Goal: Information Seeking & Learning: Learn about a topic

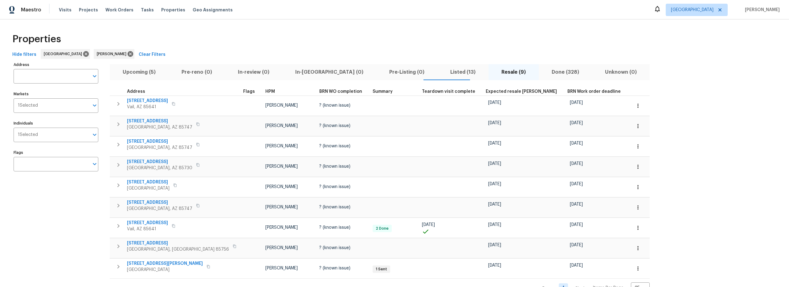
scroll to position [21, 0]
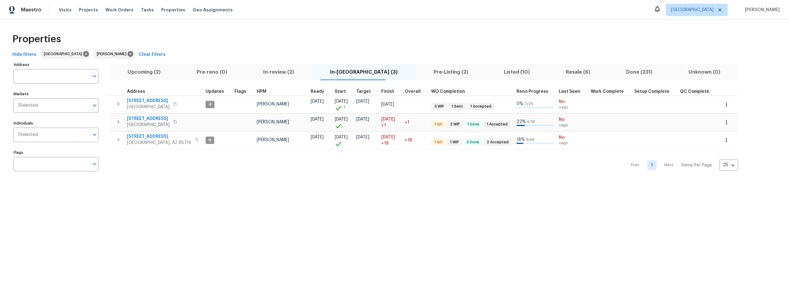
click at [285, 71] on span "In-review (2)" at bounding box center [278, 72] width 59 height 9
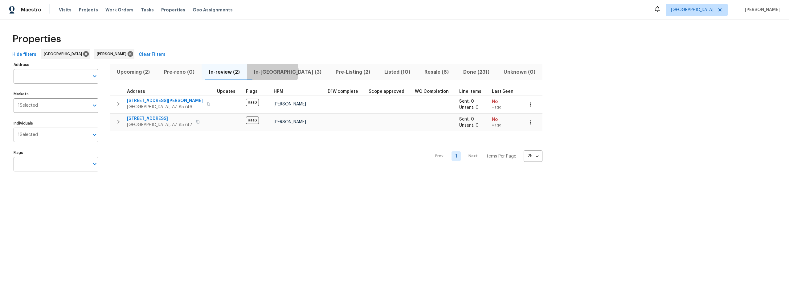
click at [277, 71] on span "In-reno (3)" at bounding box center [288, 72] width 74 height 9
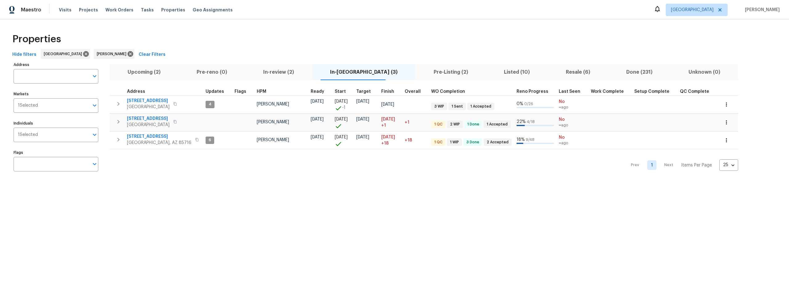
click at [154, 71] on span "Upcoming (2)" at bounding box center [144, 72] width 62 height 9
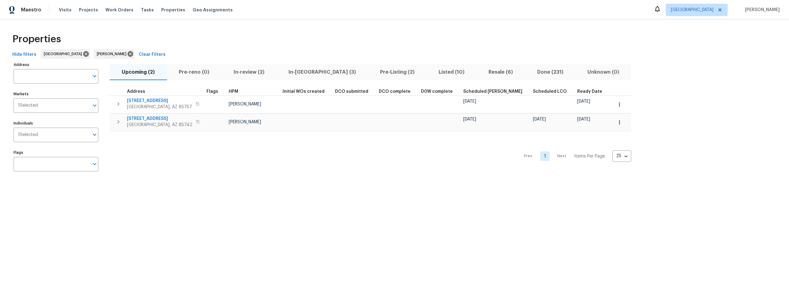
click at [299, 72] on span "In-reno (3)" at bounding box center [322, 72] width 84 height 9
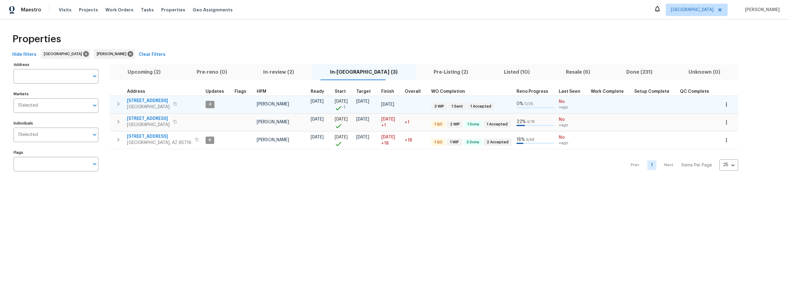
click at [153, 100] on span "1917 W Saxony Rd" at bounding box center [148, 101] width 43 height 6
click at [149, 100] on span "1917 W Saxony Rd" at bounding box center [148, 101] width 43 height 6
click at [723, 106] on icon "button" at bounding box center [726, 104] width 6 height 6
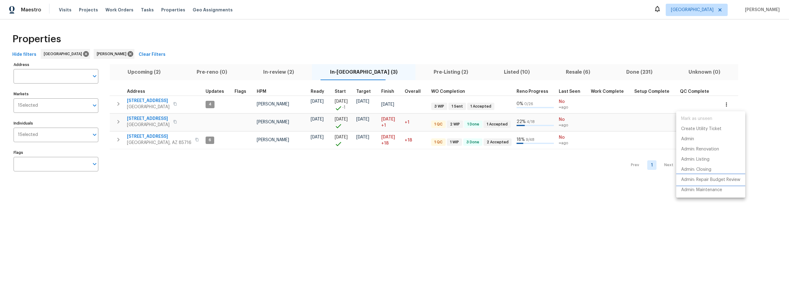
click at [706, 180] on p "Admin: Repair Budget Review" at bounding box center [710, 180] width 59 height 6
click at [292, 74] on div at bounding box center [394, 143] width 789 height 287
click at [285, 72] on span "In-review (2)" at bounding box center [278, 72] width 59 height 9
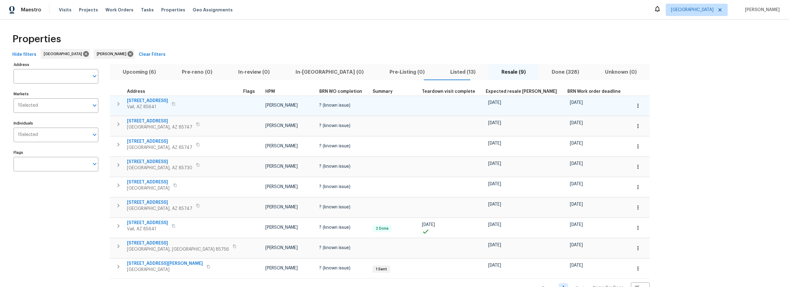
click at [160, 101] on span "13578 E Hampden Green Way" at bounding box center [147, 101] width 41 height 6
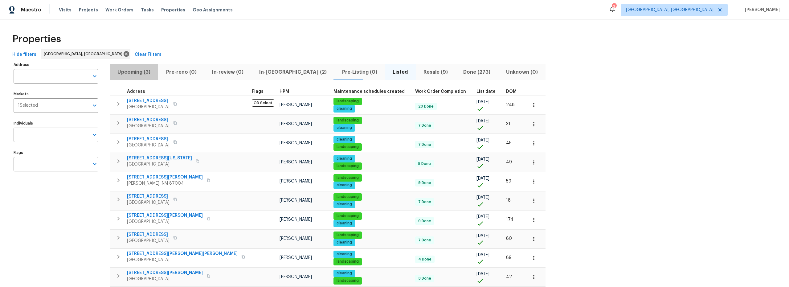
click at [138, 72] on span "Upcoming (3)" at bounding box center [133, 72] width 41 height 9
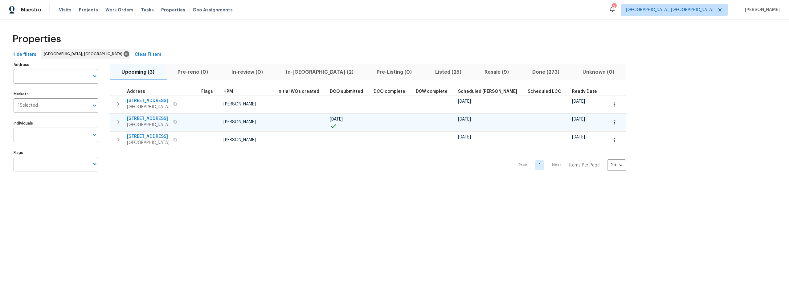
click at [611, 124] on icon "button" at bounding box center [614, 122] width 6 height 6
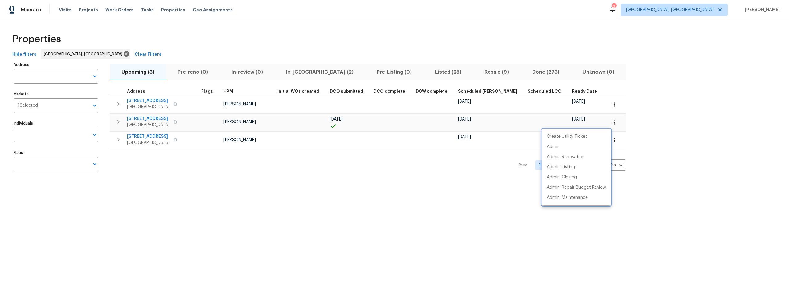
click at [443, 211] on div at bounding box center [394, 143] width 789 height 287
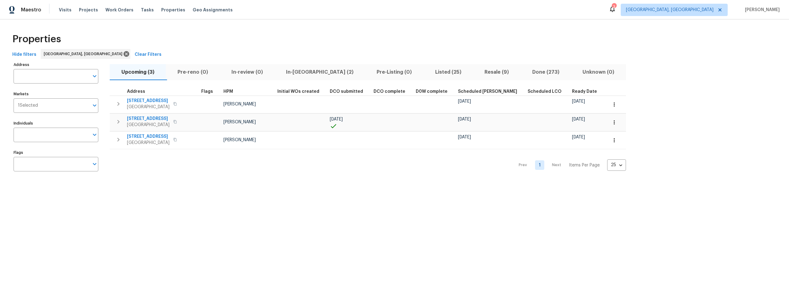
click at [427, 72] on span "Listed (25)" at bounding box center [448, 72] width 42 height 9
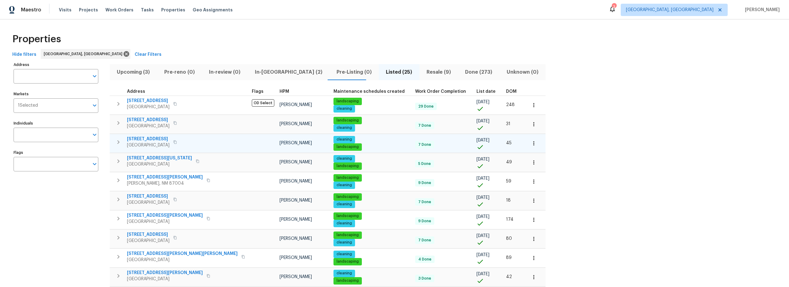
click at [156, 138] on span "5009 Ian Ave NW" at bounding box center [148, 139] width 43 height 6
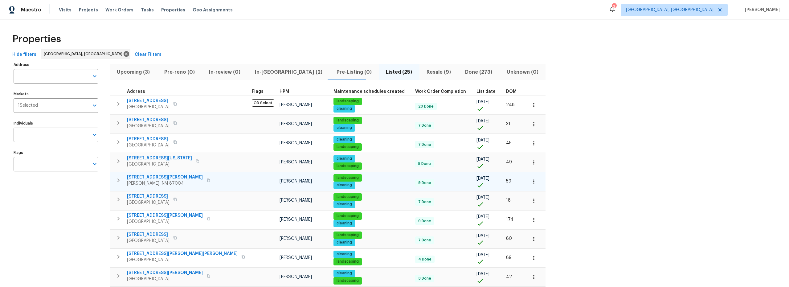
scroll to position [1, 0]
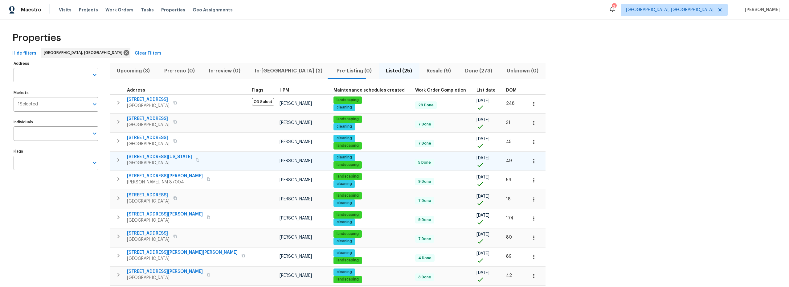
click at [531, 162] on icon "button" at bounding box center [534, 161] width 6 height 6
click at [476, 228] on p "Admin: Repair Budget Review" at bounding box center [474, 226] width 59 height 6
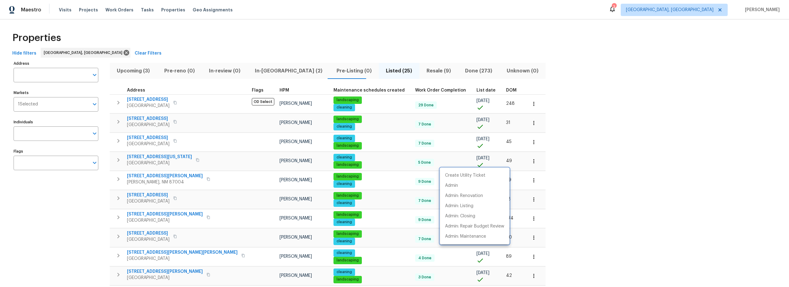
click at [95, 190] on div at bounding box center [394, 143] width 789 height 287
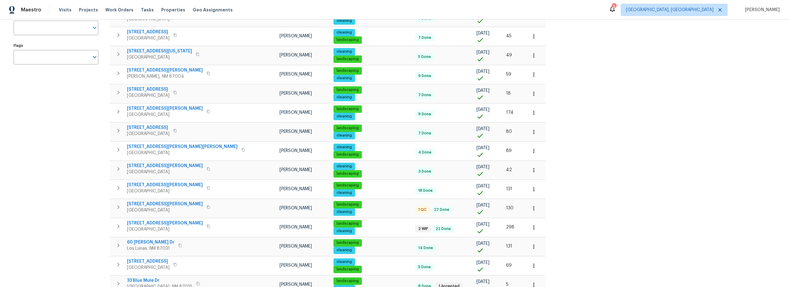
scroll to position [100, 0]
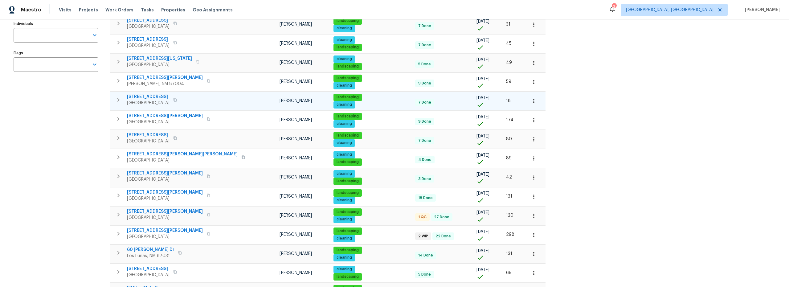
click at [146, 94] on span "802 Pinetree Rd SE" at bounding box center [148, 97] width 43 height 6
click at [531, 102] on icon "button" at bounding box center [534, 101] width 6 height 6
click at [481, 167] on p "Admin: Repair Budget Review" at bounding box center [474, 166] width 59 height 6
click at [154, 104] on div at bounding box center [394, 143] width 789 height 287
click at [157, 97] on span "802 Pinetree Rd SE" at bounding box center [148, 97] width 43 height 6
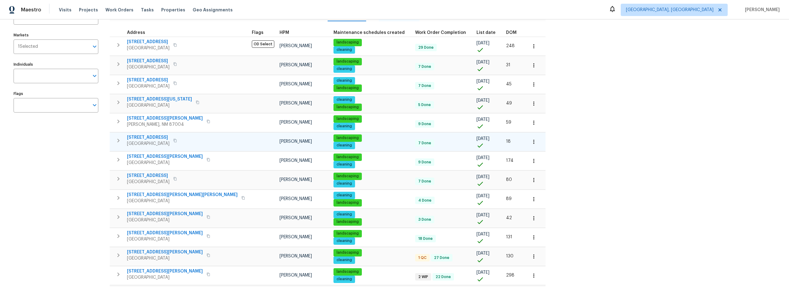
scroll to position [70, 0]
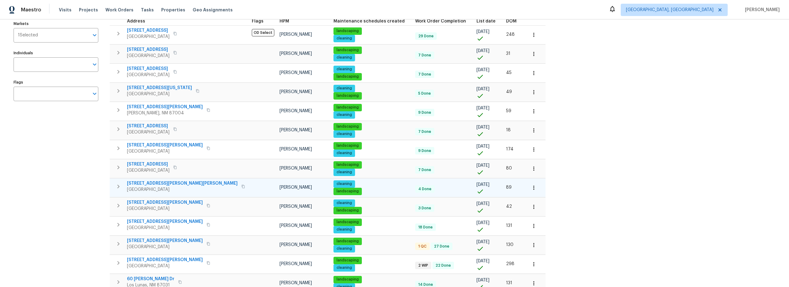
click at [168, 182] on span "3432 Morgan Meadows Dr NE" at bounding box center [182, 183] width 111 height 6
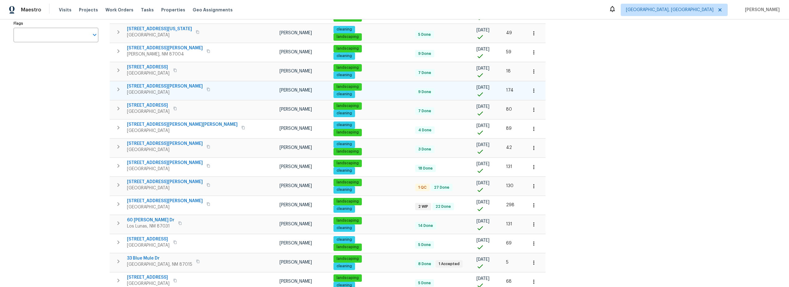
scroll to position [129, 0]
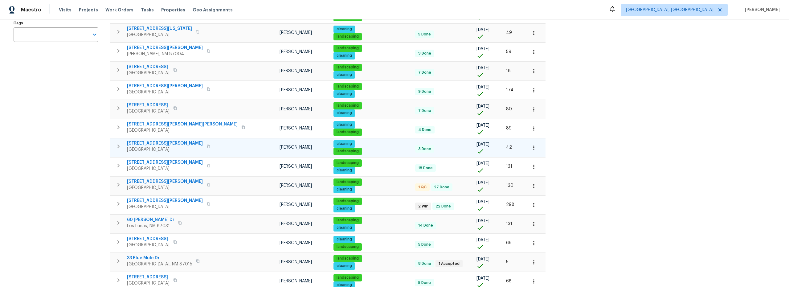
click at [527, 150] on button "button" at bounding box center [534, 148] width 14 height 14
click at [481, 213] on p "Admin: Repair Budget Review" at bounding box center [474, 213] width 59 height 6
click at [172, 207] on div at bounding box center [394, 143] width 789 height 287
click at [151, 143] on span "3114 Rachel Ct NE" at bounding box center [165, 143] width 76 height 6
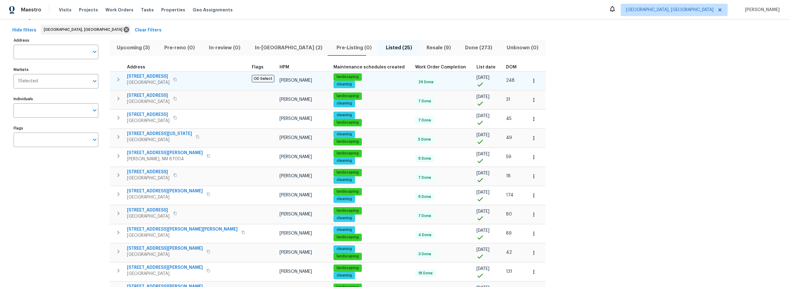
scroll to position [0, 0]
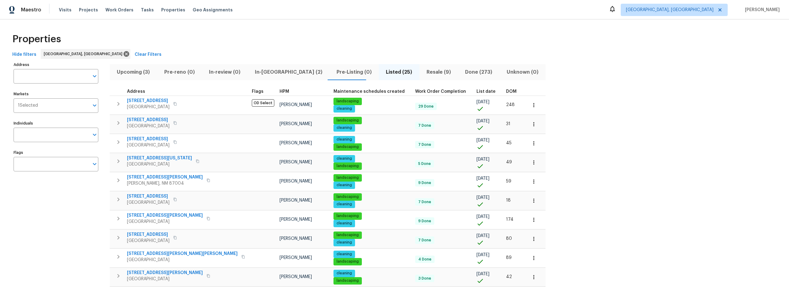
click at [142, 72] on span "Upcoming (3)" at bounding box center [133, 72] width 40 height 9
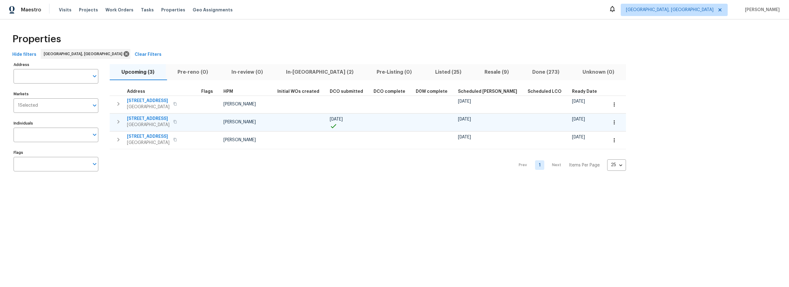
click at [145, 118] on span "4847 Longs Peak Rd NE" at bounding box center [148, 119] width 43 height 6
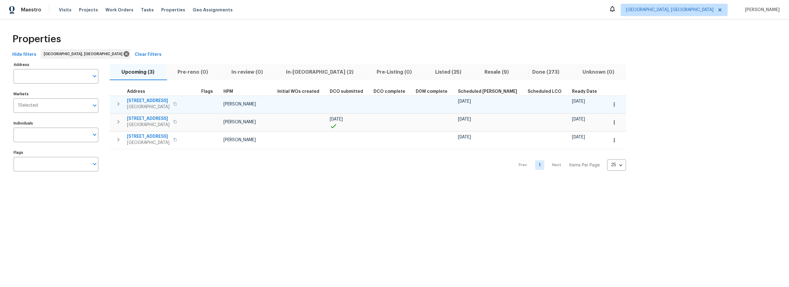
click at [150, 101] on span "804 Buckboard Rd SE" at bounding box center [148, 101] width 43 height 6
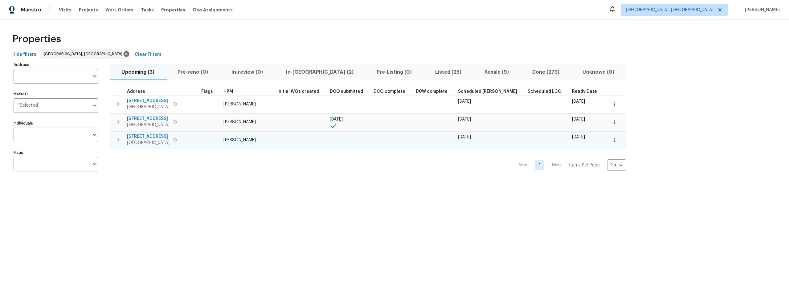
click at [155, 138] on span "11632 Copper Ave NE" at bounding box center [148, 136] width 43 height 6
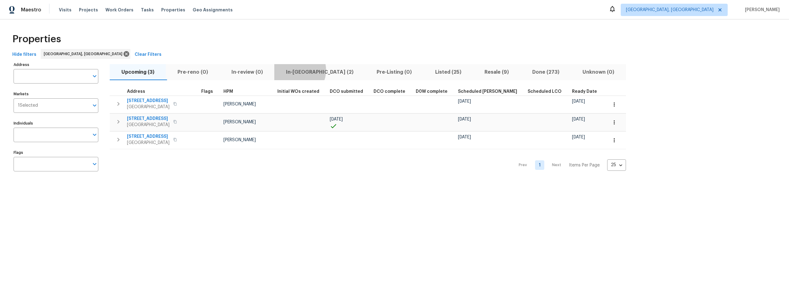
click at [297, 70] on span "In-reno (2)" at bounding box center [319, 72] width 83 height 9
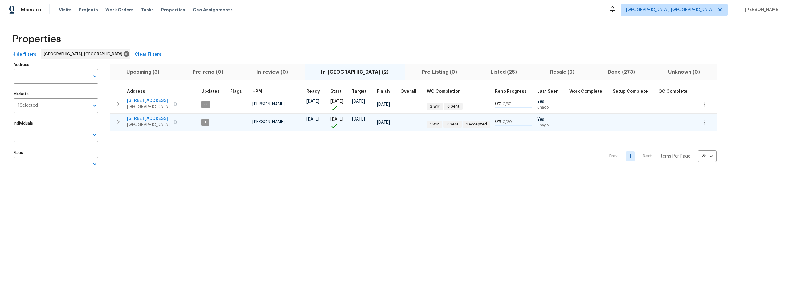
click at [153, 118] on span "8015 Alto Rey Ct NW" at bounding box center [148, 119] width 43 height 6
click at [704, 124] on icon "button" at bounding box center [704, 122] width 1 height 4
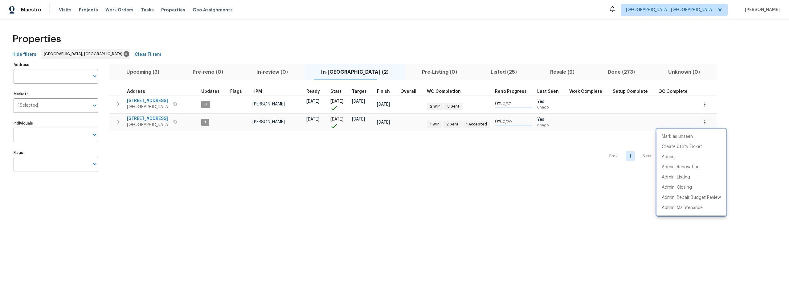
click at [443, 180] on div at bounding box center [394, 143] width 789 height 287
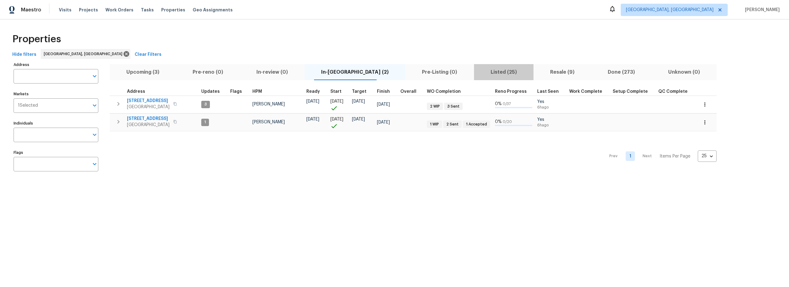
click at [484, 73] on span "Listed (25)" at bounding box center [504, 72] width 52 height 9
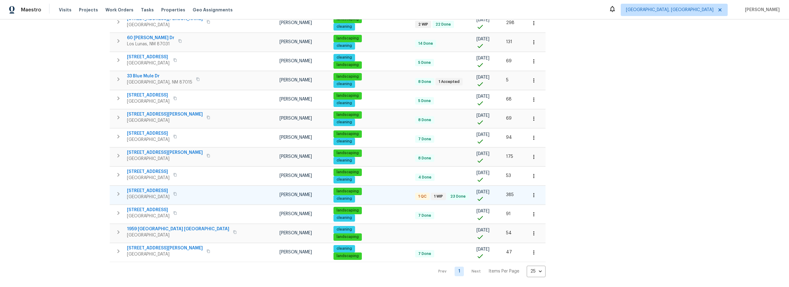
scroll to position [316, 0]
click at [141, 188] on span "7401 Pecos Trl NW" at bounding box center [148, 191] width 43 height 6
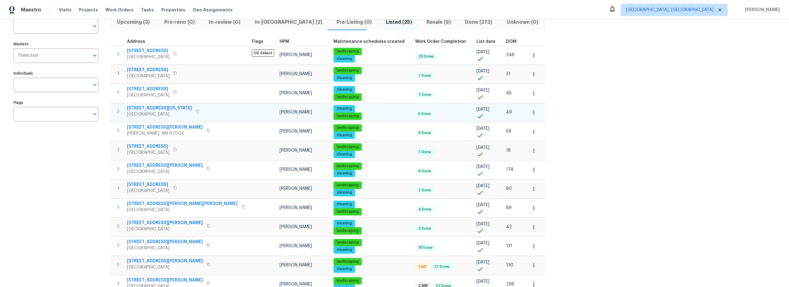
scroll to position [0, 0]
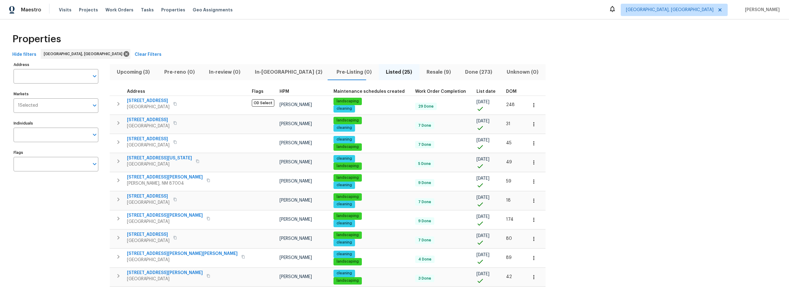
click at [259, 72] on span "In-reno (2)" at bounding box center [288, 72] width 74 height 9
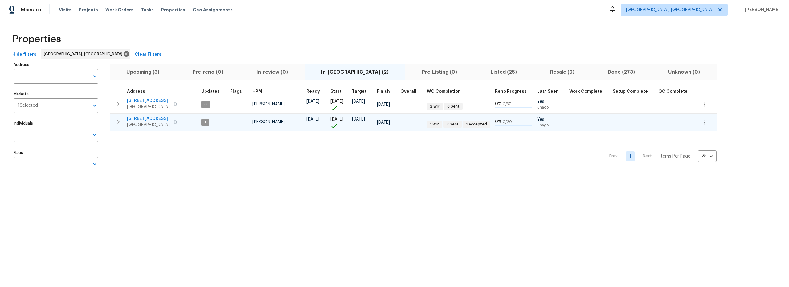
click at [151, 118] on span "8015 Alto Rey Ct NW" at bounding box center [148, 119] width 43 height 6
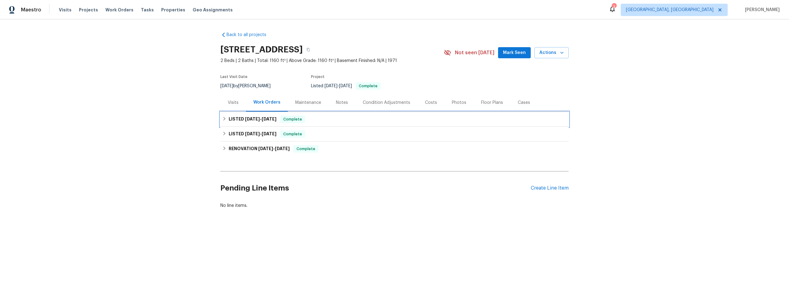
click at [241, 118] on h6 "LISTED 8/27/25 - 8/29/25" at bounding box center [253, 119] width 48 height 7
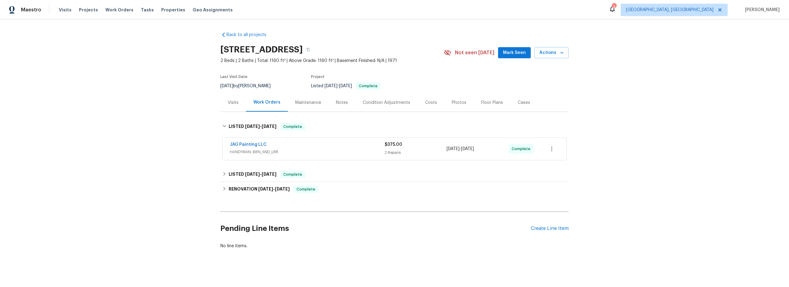
click at [296, 153] on span "HANDYMAN, BRN_AND_LRR" at bounding box center [307, 152] width 155 height 6
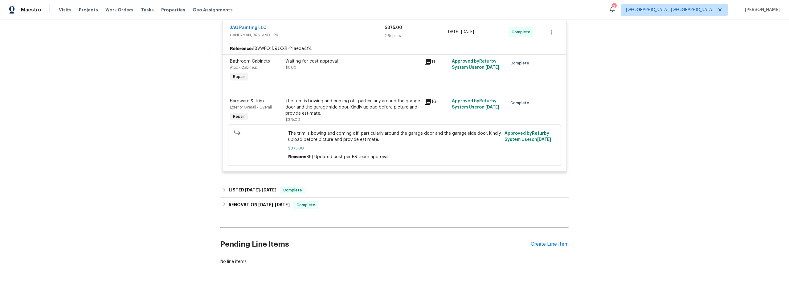
scroll to position [128, 0]
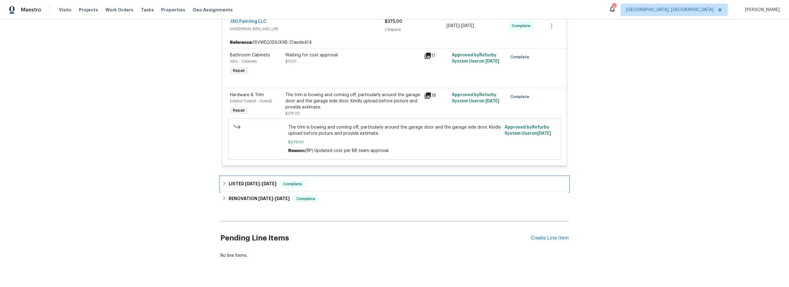
click at [241, 181] on h6 "LISTED 8/8/25 - 8/14/25" at bounding box center [253, 183] width 48 height 7
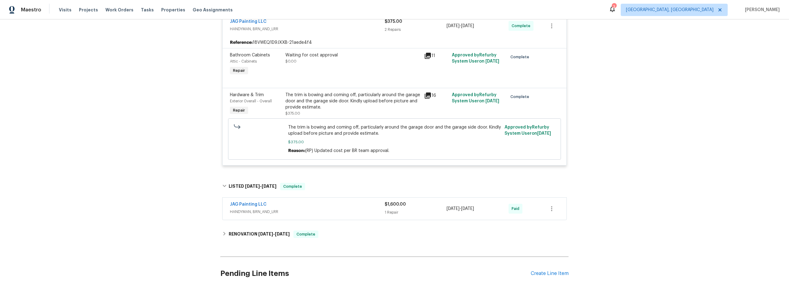
click at [337, 215] on div "JAG Painting LLC HANDYMAN, BRN_AND_LRR" at bounding box center [307, 208] width 155 height 15
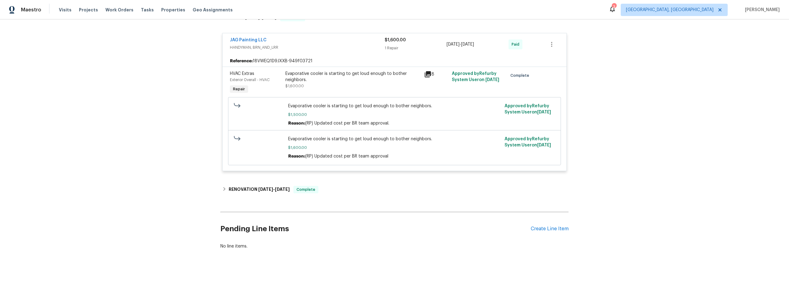
scroll to position [306, 0]
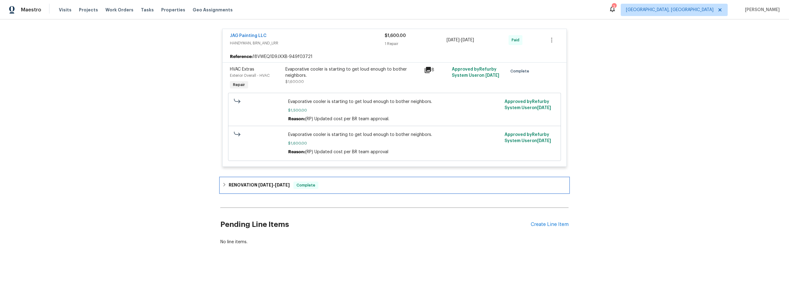
click at [243, 183] on h6 "RENOVATION 7/17/25 - 7/24/25" at bounding box center [259, 185] width 61 height 7
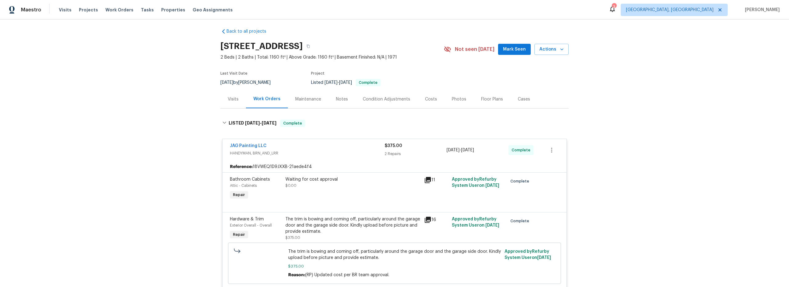
scroll to position [0, 0]
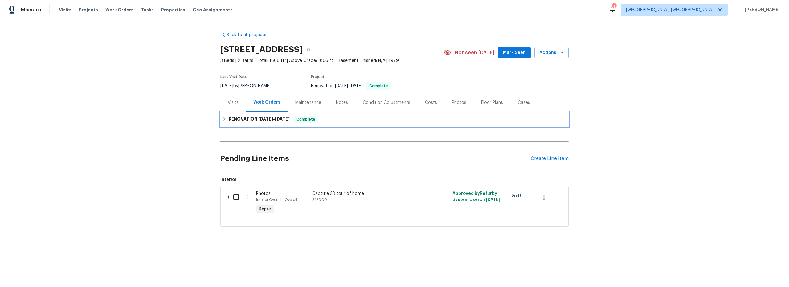
click at [223, 119] on icon at bounding box center [224, 119] width 2 height 4
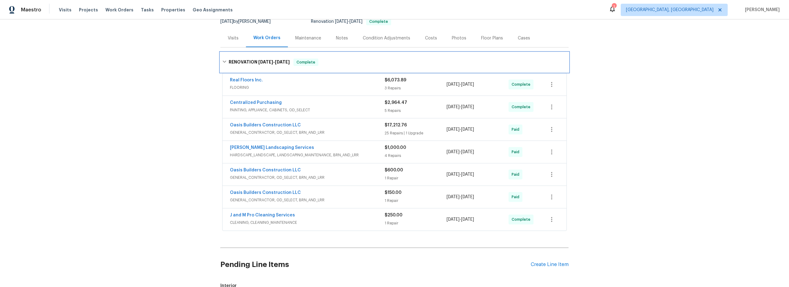
scroll to position [64, 0]
click at [359, 134] on span "GENERAL_CONTRACTOR, OD_SELECT, BRN_AND_LRR" at bounding box center [307, 133] width 155 height 6
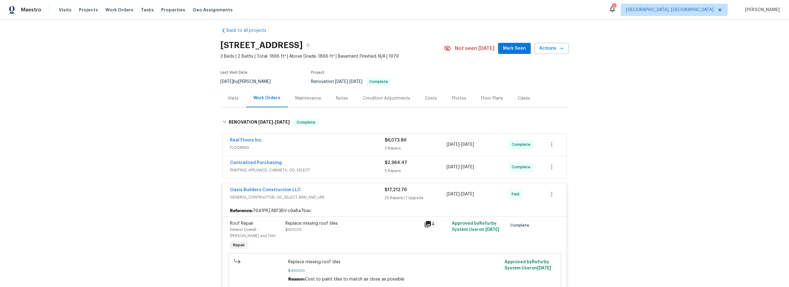
scroll to position [5, 0]
click at [366, 116] on div "RENOVATION 8/4/25 - 8/20/25 Complete" at bounding box center [394, 122] width 348 height 20
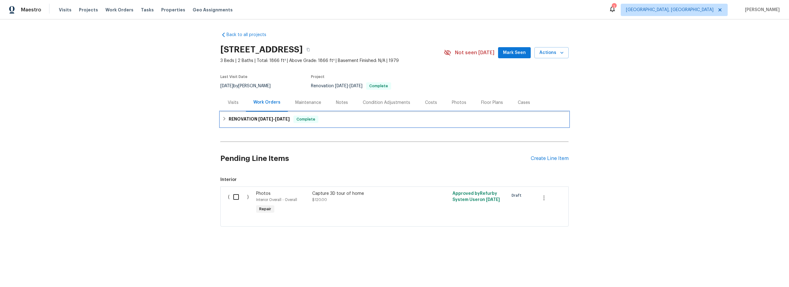
scroll to position [0, 0]
click at [223, 119] on icon at bounding box center [224, 118] width 4 height 4
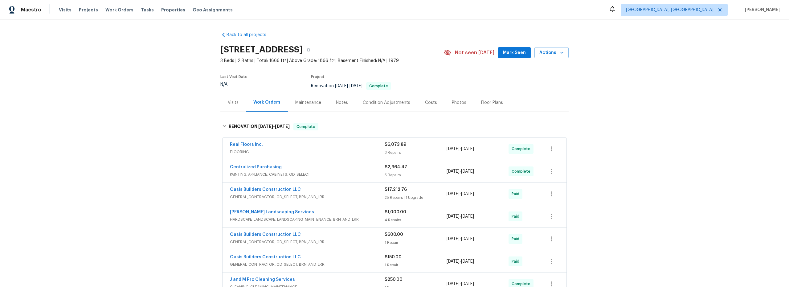
click at [425, 104] on div "Costs" at bounding box center [431, 103] width 12 height 6
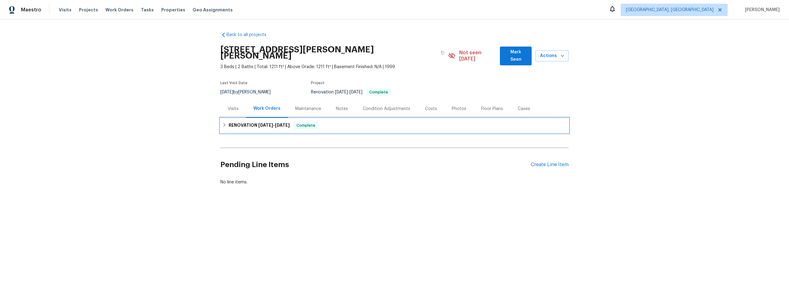
click at [225, 125] on div "RENOVATION [DATE] - [DATE] Complete" at bounding box center [394, 125] width 345 height 7
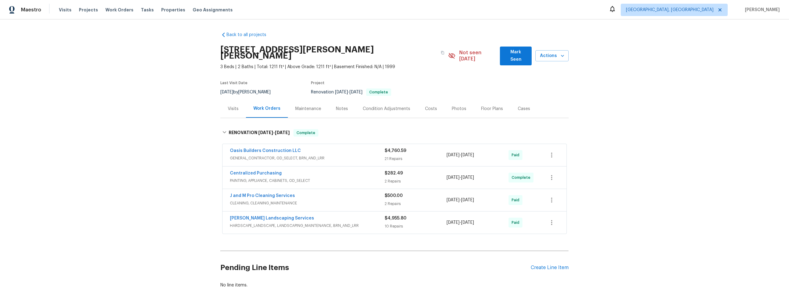
click at [426, 108] on div "Costs" at bounding box center [431, 109] width 12 height 6
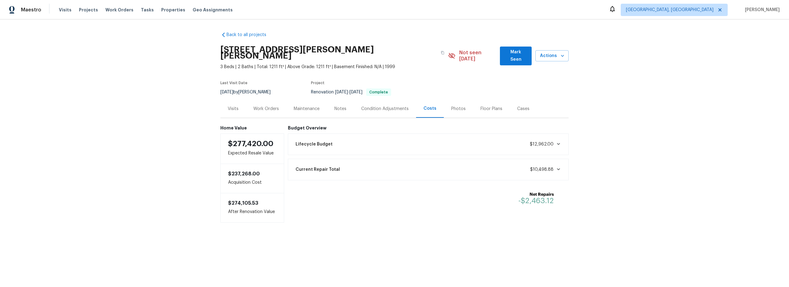
click at [130, 132] on div "Back to all projects 3432 Morgan Meadows Dr NE, Rio Rancho, NM 87144 3 Beds | 2…" at bounding box center [394, 139] width 789 height 240
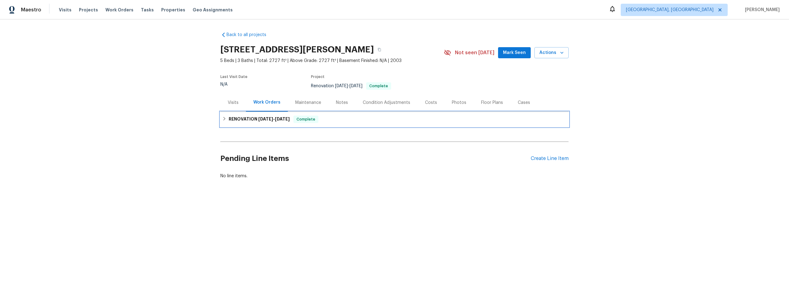
click at [223, 118] on icon at bounding box center [224, 119] width 2 height 4
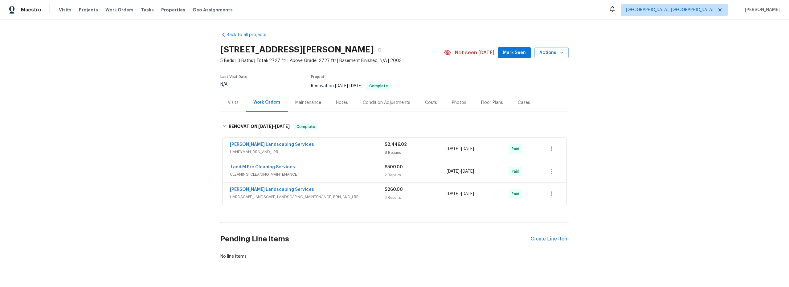
click at [427, 103] on div "Costs" at bounding box center [431, 103] width 12 height 6
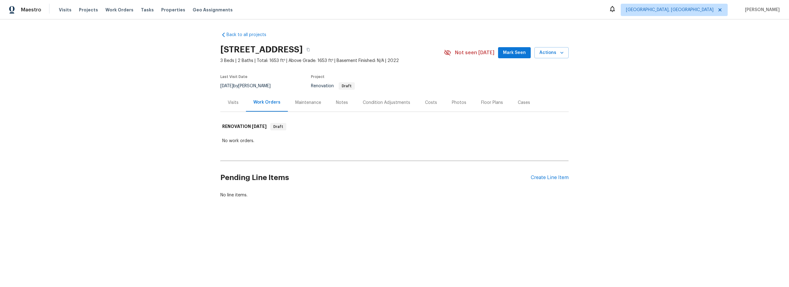
click at [339, 104] on div "Notes" at bounding box center [342, 103] width 12 height 6
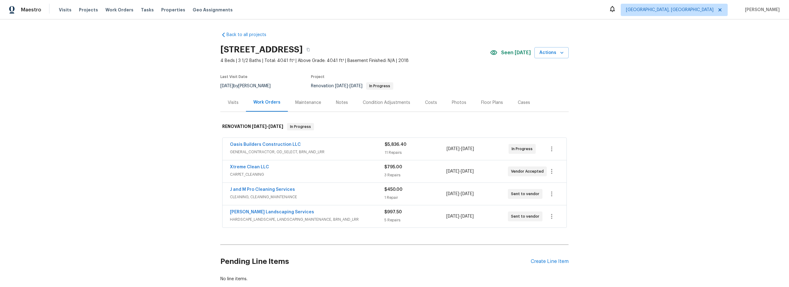
click at [348, 168] on div "Xtreme Clean LLC" at bounding box center [307, 167] width 154 height 7
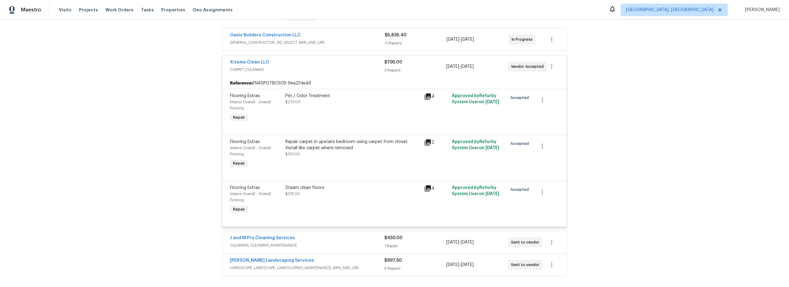
scroll to position [110, 0]
click at [394, 105] on div "Pet / Odor Treatment $270.00" at bounding box center [353, 107] width 139 height 35
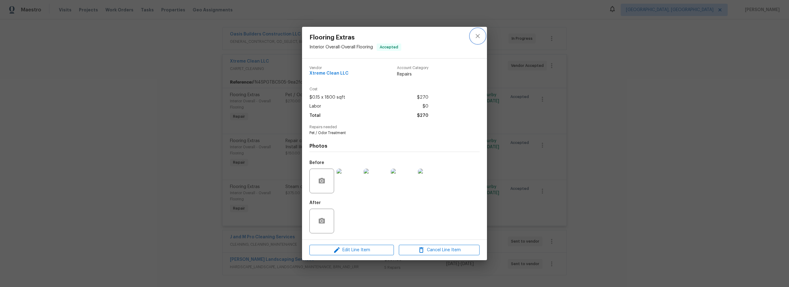
click at [479, 37] on icon "close" at bounding box center [477, 35] width 7 height 7
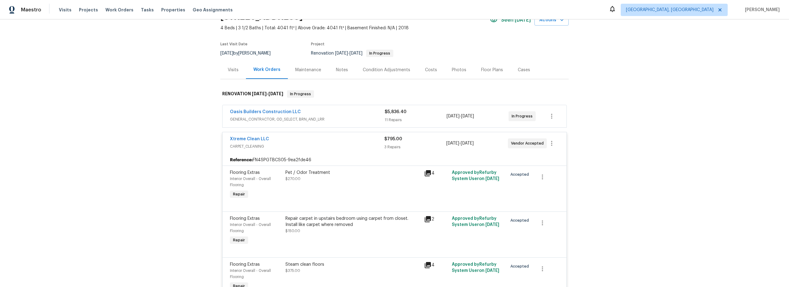
scroll to position [0, 0]
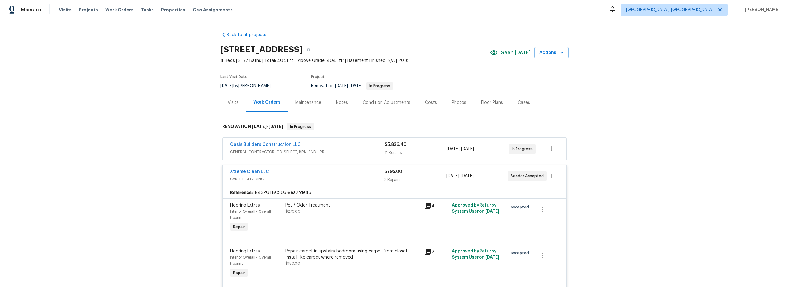
click at [428, 104] on div "Costs" at bounding box center [431, 103] width 12 height 6
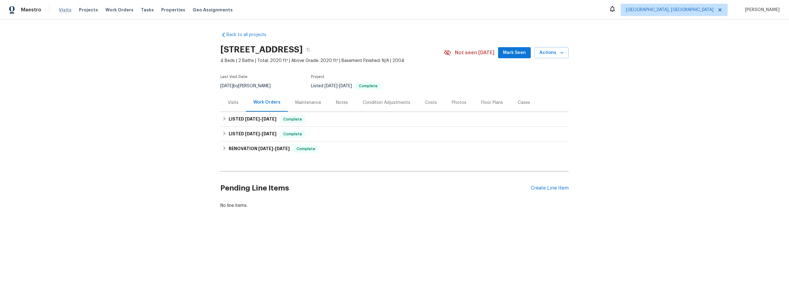
click at [63, 12] on span "Visits" at bounding box center [65, 10] width 13 height 6
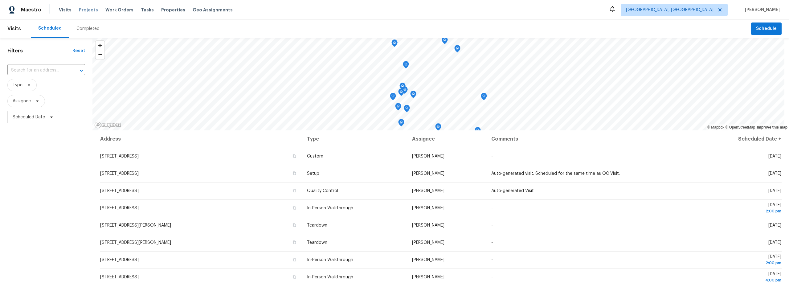
click at [84, 12] on span "Projects" at bounding box center [88, 10] width 19 height 6
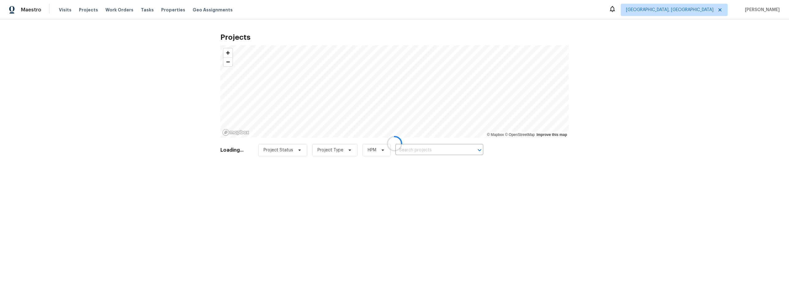
click at [433, 149] on div at bounding box center [394, 143] width 789 height 287
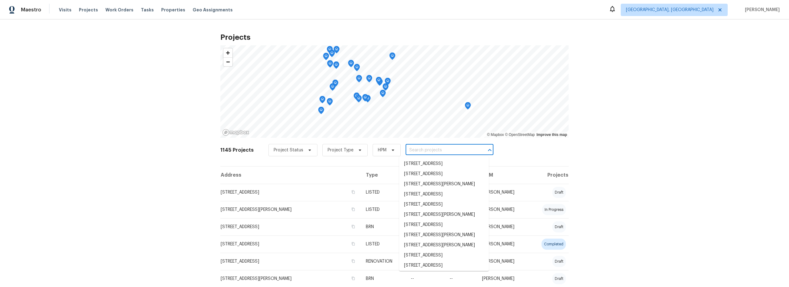
paste input "6141 W Red Sky Cir, Tucson, AZ, 85713"
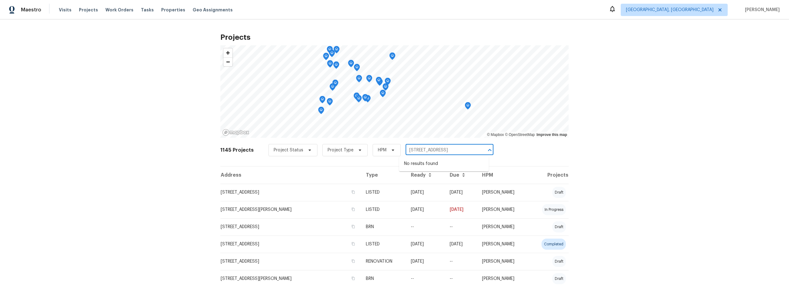
type input "6141 W Red Sky Cir"
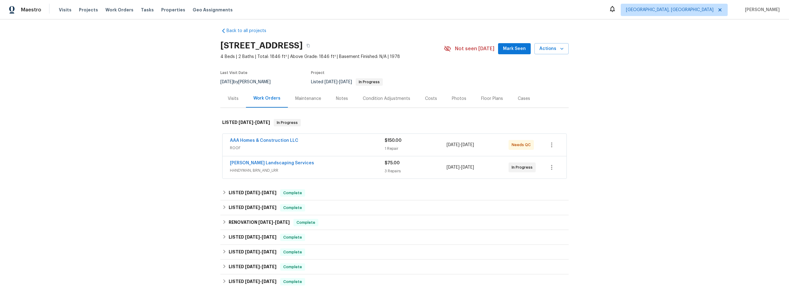
scroll to position [5, 0]
click at [332, 97] on div "Notes" at bounding box center [341, 98] width 27 height 18
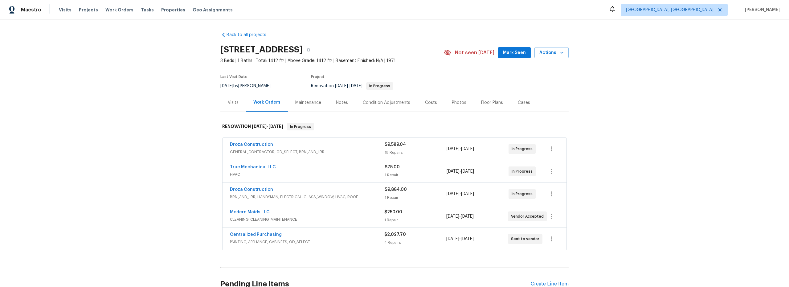
drag, startPoint x: 338, startPoint y: 103, endPoint x: 339, endPoint y: 108, distance: 5.3
click at [338, 103] on div "Notes" at bounding box center [342, 103] width 12 height 6
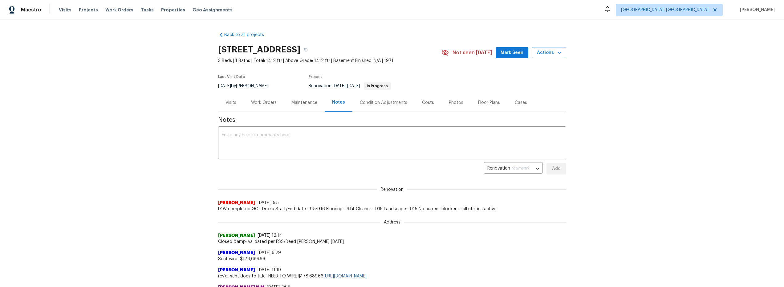
click at [422, 102] on div "Costs" at bounding box center [428, 103] width 12 height 6
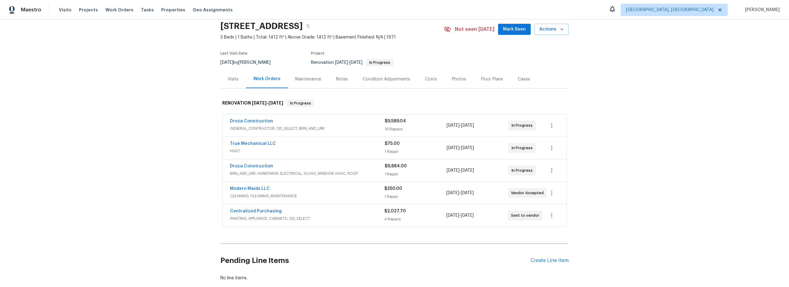
scroll to position [16, 0]
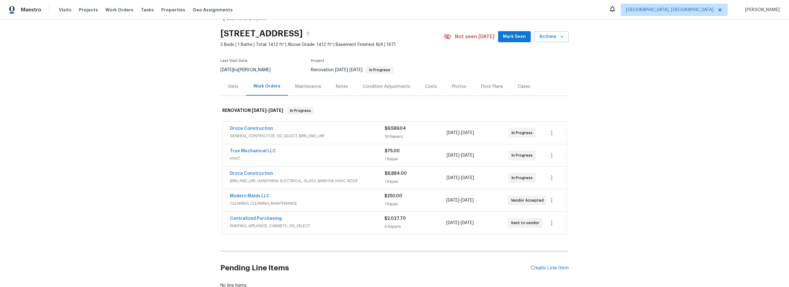
click at [351, 133] on span "GENERAL_CONTRACTOR, OD_SELECT, BRN_AND_LRR" at bounding box center [307, 136] width 155 height 6
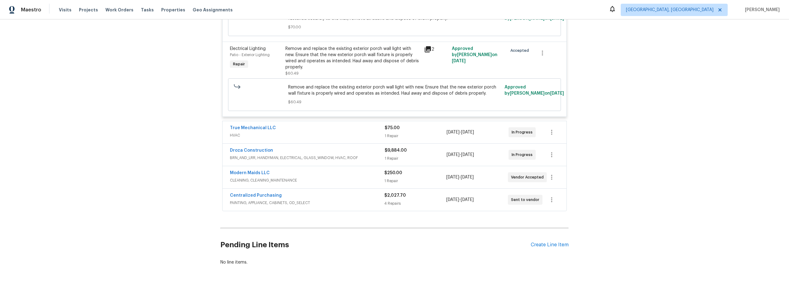
scroll to position [1821, 0]
click at [362, 154] on span "BRN_AND_LRR, HANDYMAN, ELECTRICAL, GLASS_WINDOW, HVAC, ROOF" at bounding box center [307, 157] width 155 height 6
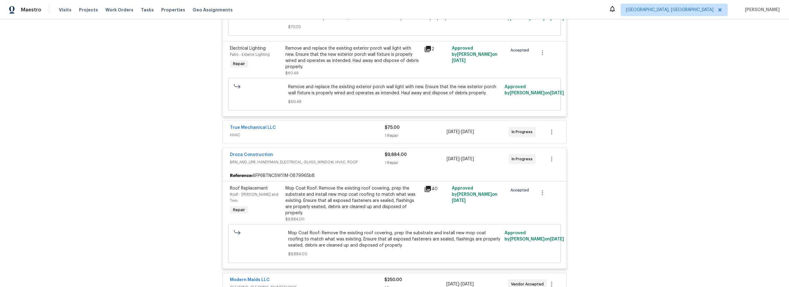
click at [427, 185] on icon at bounding box center [427, 188] width 7 height 7
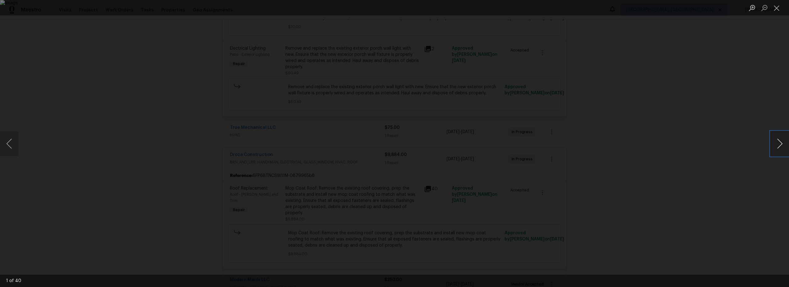
click at [778, 143] on button "Next image" at bounding box center [779, 143] width 18 height 25
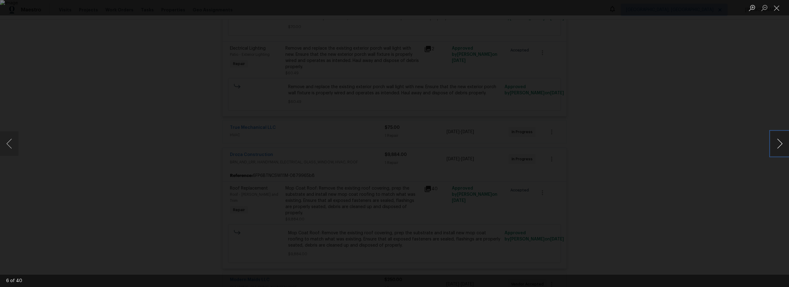
click at [778, 143] on button "Next image" at bounding box center [779, 143] width 18 height 25
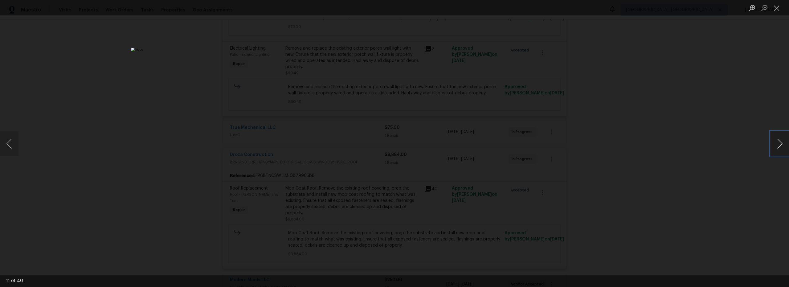
click at [778, 143] on button "Next image" at bounding box center [779, 143] width 18 height 25
click at [777, 142] on button "Next image" at bounding box center [779, 143] width 18 height 25
click at [775, 145] on button "Next image" at bounding box center [779, 143] width 18 height 25
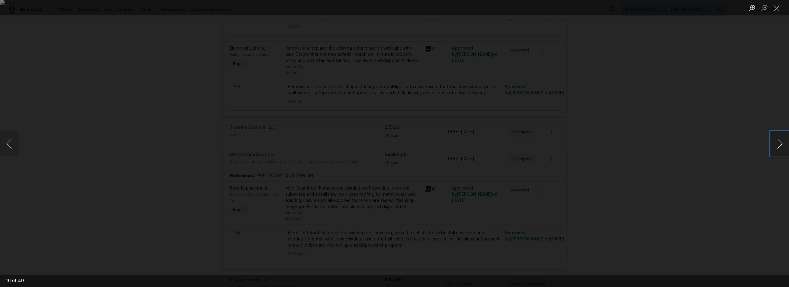
click at [775, 145] on button "Next image" at bounding box center [779, 143] width 18 height 25
click at [773, 144] on button "Next image" at bounding box center [779, 143] width 18 height 25
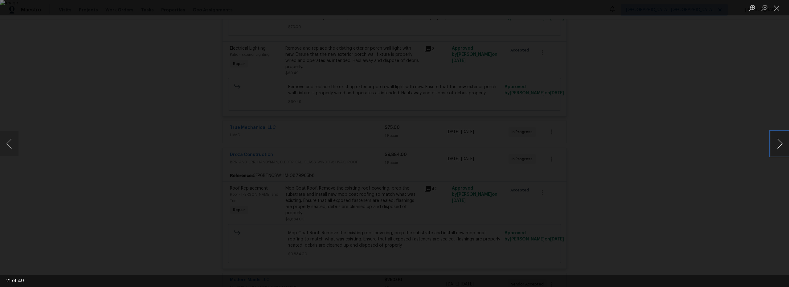
click at [773, 144] on button "Next image" at bounding box center [779, 143] width 18 height 25
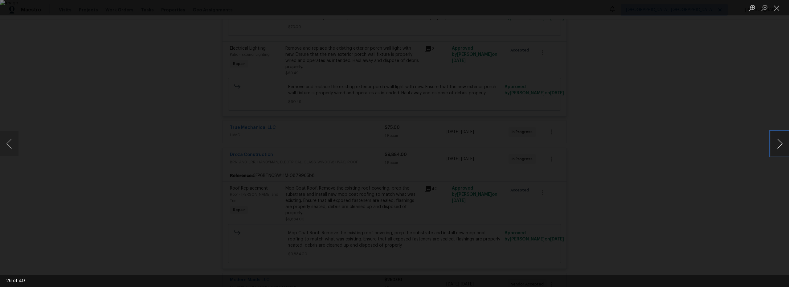
click at [773, 144] on button "Next image" at bounding box center [779, 143] width 18 height 25
click at [776, 144] on button "Next image" at bounding box center [779, 143] width 18 height 25
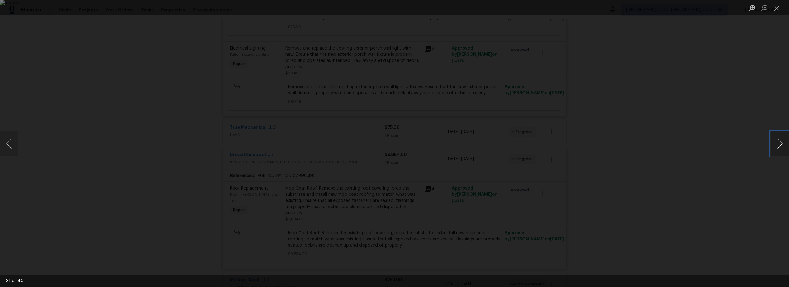
click at [776, 144] on button "Next image" at bounding box center [779, 143] width 18 height 25
click at [775, 10] on button "Close lightbox" at bounding box center [776, 7] width 12 height 11
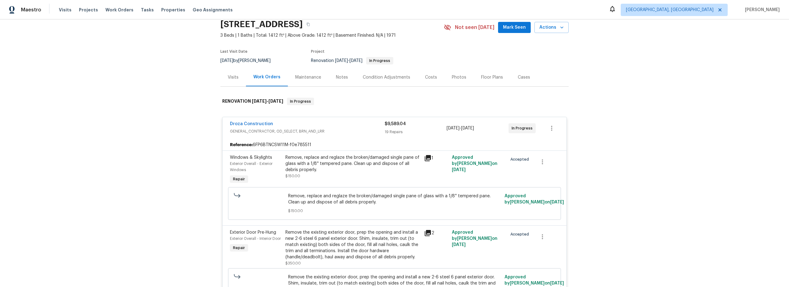
scroll to position [0, 0]
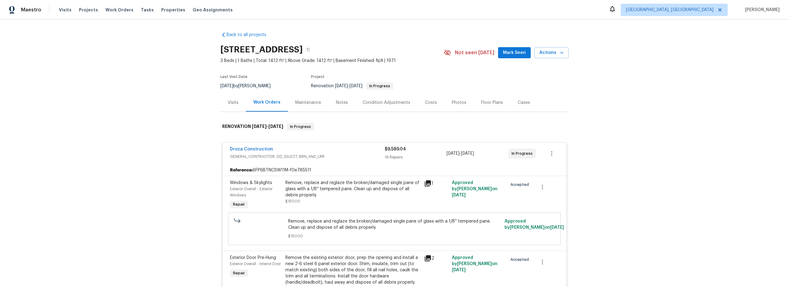
click at [228, 101] on div "Visits" at bounding box center [233, 103] width 11 height 6
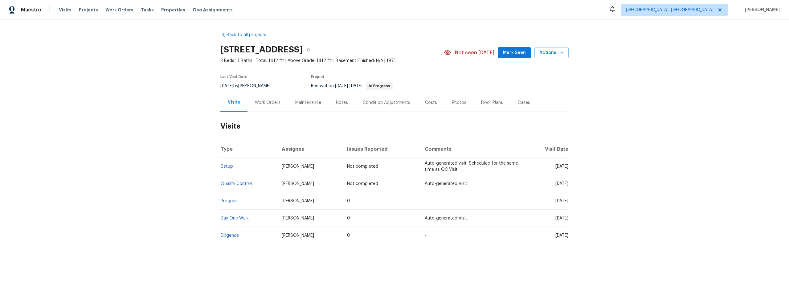
click at [262, 103] on div "Work Orders" at bounding box center [268, 103] width 26 height 6
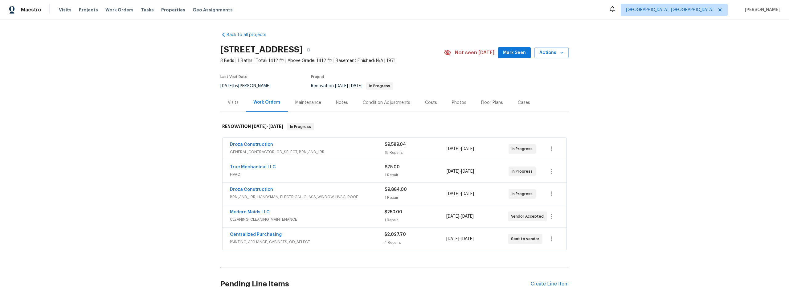
drag, startPoint x: 329, startPoint y: 175, endPoint x: 334, endPoint y: 177, distance: 5.3
click at [329, 175] on span "HVAC" at bounding box center [307, 174] width 155 height 6
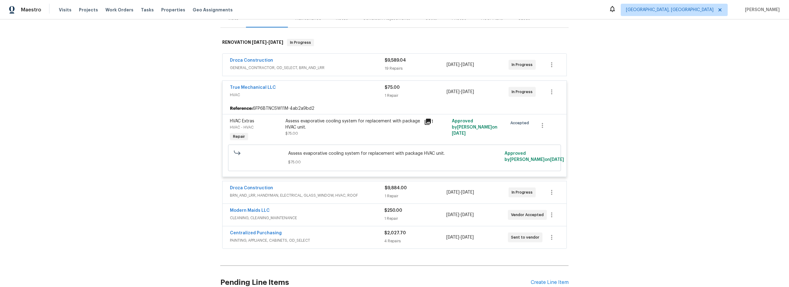
scroll to position [147, 0]
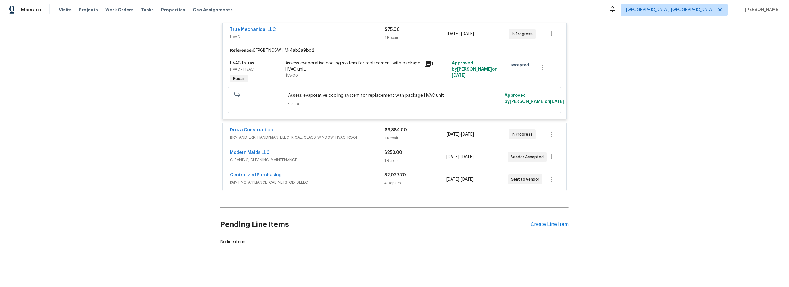
click at [420, 135] on div "1 Repair" at bounding box center [416, 138] width 62 height 6
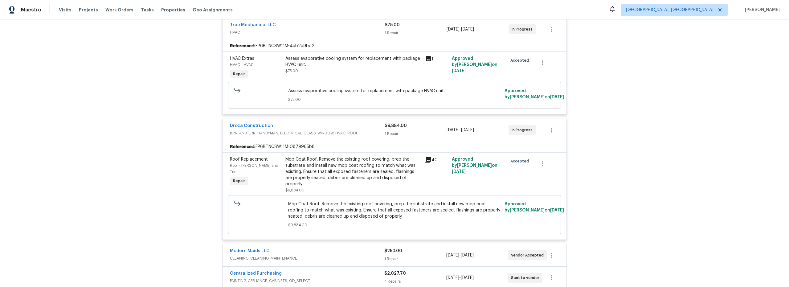
click at [429, 161] on div "40" at bounding box center [436, 159] width 24 height 7
click at [425, 160] on icon at bounding box center [428, 160] width 6 height 6
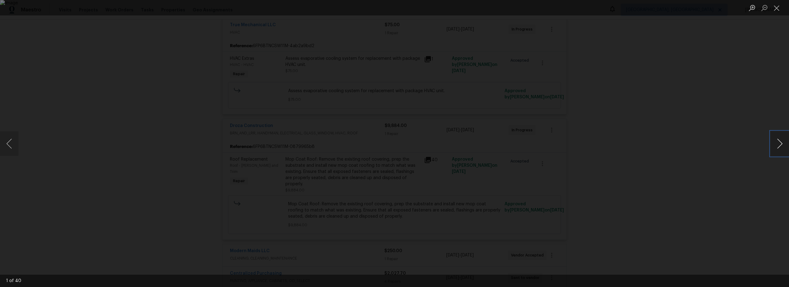
click at [781, 145] on button "Next image" at bounding box center [779, 143] width 18 height 25
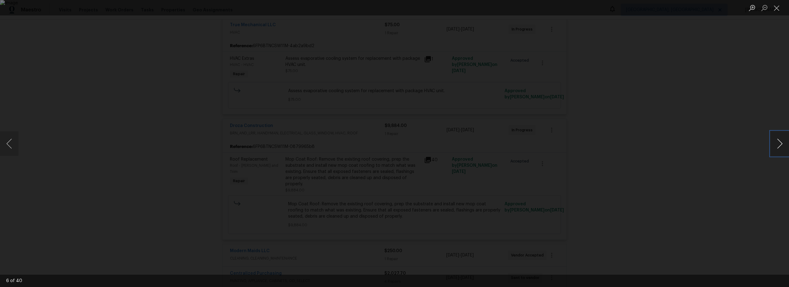
click at [781, 145] on button "Next image" at bounding box center [779, 143] width 18 height 25
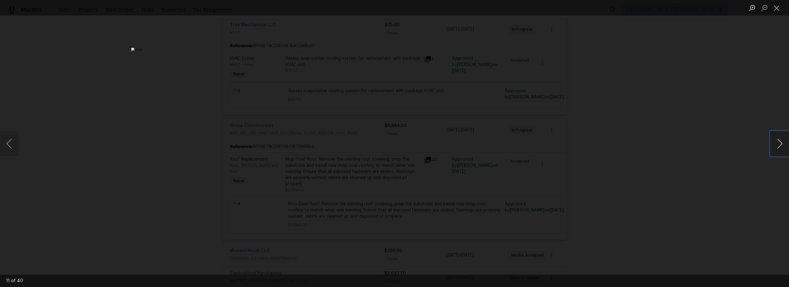
click at [781, 145] on button "Next image" at bounding box center [779, 143] width 18 height 25
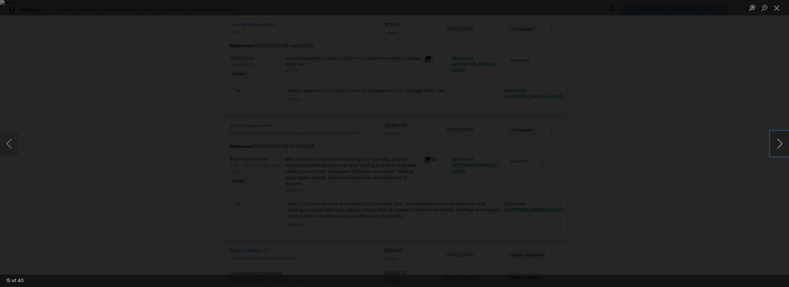
click at [781, 145] on button "Next image" at bounding box center [779, 143] width 18 height 25
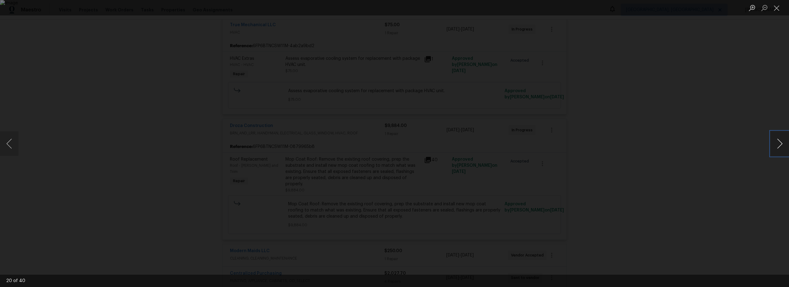
click at [781, 145] on button "Next image" at bounding box center [779, 143] width 18 height 25
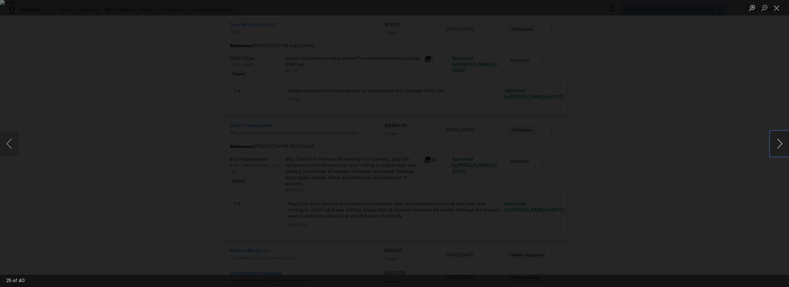
click at [781, 145] on button "Next image" at bounding box center [779, 143] width 18 height 25
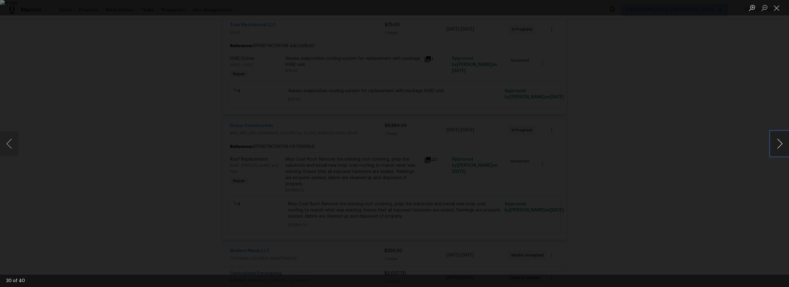
click at [781, 145] on button "Next image" at bounding box center [779, 143] width 18 height 25
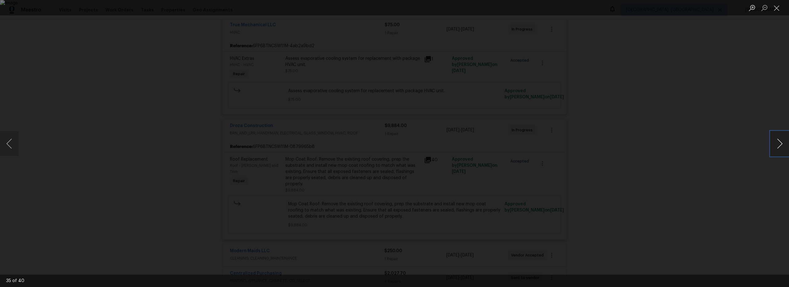
click at [781, 145] on button "Next image" at bounding box center [779, 143] width 18 height 25
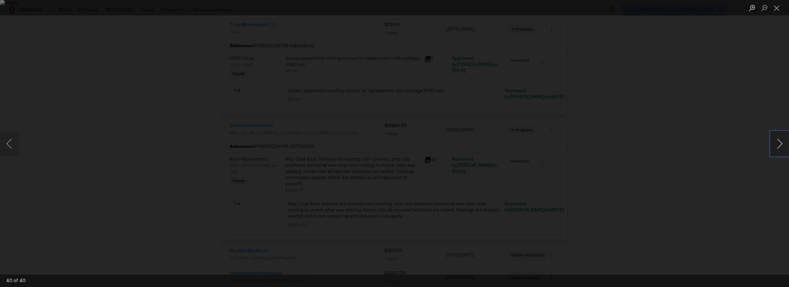
click at [781, 145] on button "Next image" at bounding box center [779, 143] width 18 height 25
click at [776, 10] on button "Close lightbox" at bounding box center [776, 7] width 12 height 11
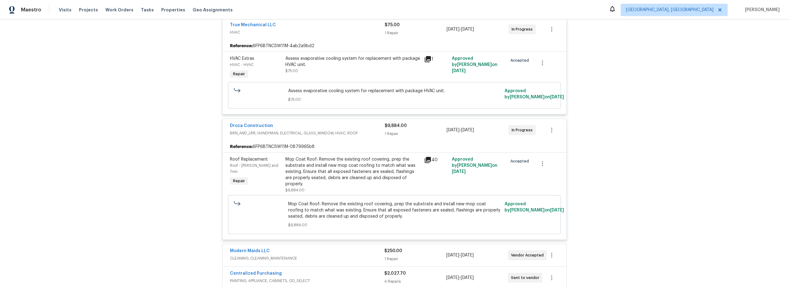
click at [427, 162] on icon at bounding box center [427, 159] width 7 height 7
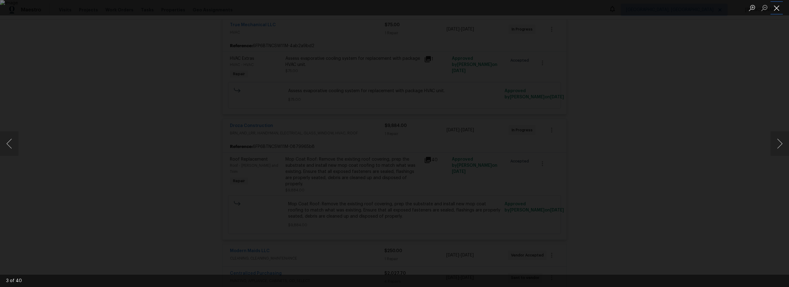
drag, startPoint x: 778, startPoint y: 11, endPoint x: 686, endPoint y: 20, distance: 92.0
click at [777, 11] on button "Close lightbox" at bounding box center [776, 7] width 12 height 11
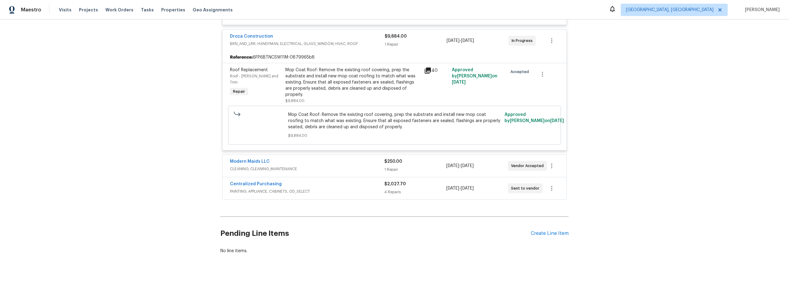
scroll to position [231, 0]
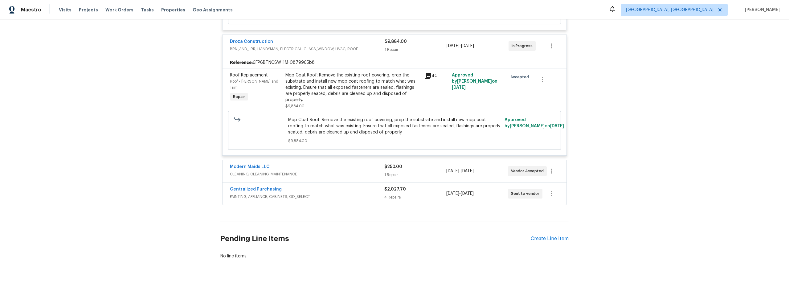
click at [426, 77] on icon at bounding box center [428, 76] width 6 height 6
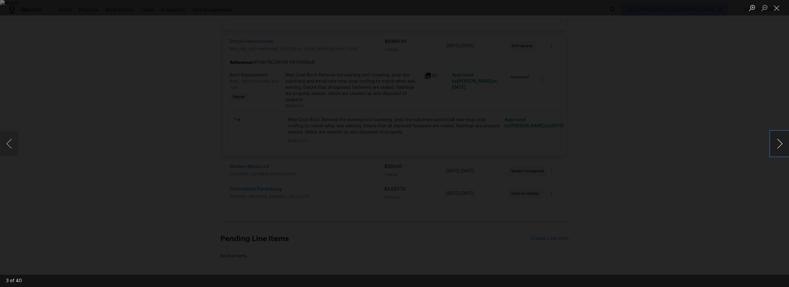
click at [777, 144] on button "Next image" at bounding box center [779, 143] width 18 height 25
drag, startPoint x: 777, startPoint y: 10, endPoint x: 755, endPoint y: 22, distance: 24.8
click at [777, 10] on button "Close lightbox" at bounding box center [776, 7] width 12 height 11
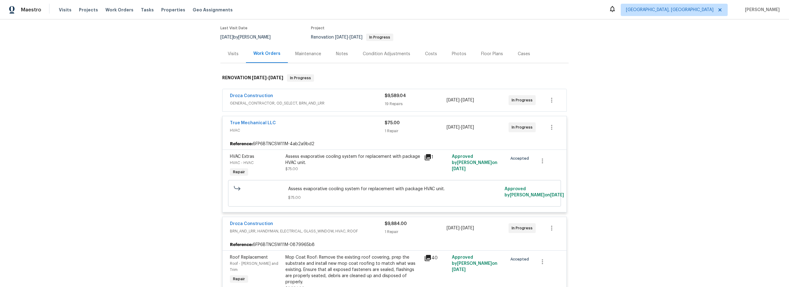
scroll to position [0, 0]
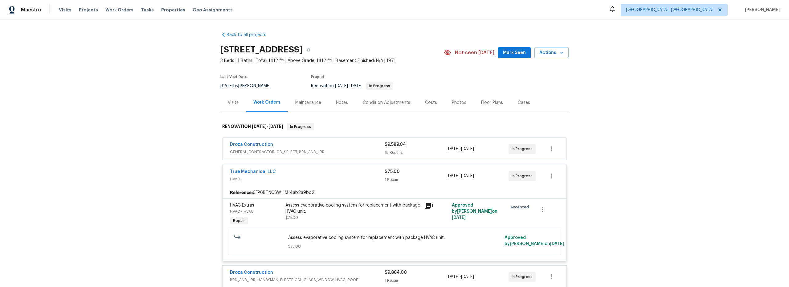
drag, startPoint x: 230, startPoint y: 105, endPoint x: 238, endPoint y: 108, distance: 8.4
click at [230, 105] on div "Visits" at bounding box center [233, 103] width 11 height 6
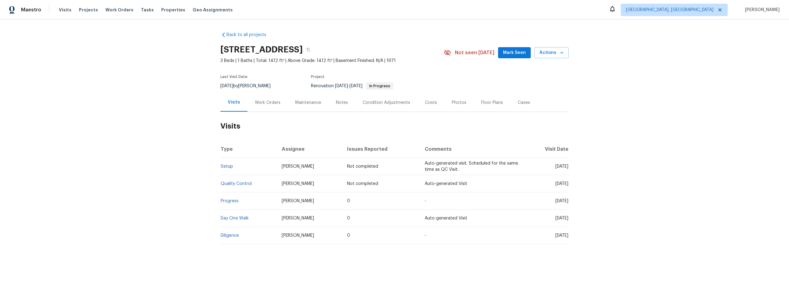
click at [258, 236] on td "Diligence" at bounding box center [248, 235] width 56 height 17
click at [231, 235] on link "Diligence" at bounding box center [230, 235] width 18 height 4
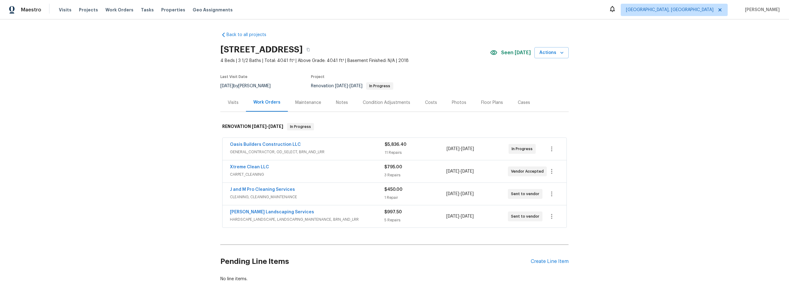
click at [310, 173] on span "CARPET_CLEANING" at bounding box center [307, 174] width 154 height 6
